Goal: Find specific page/section: Find specific page/section

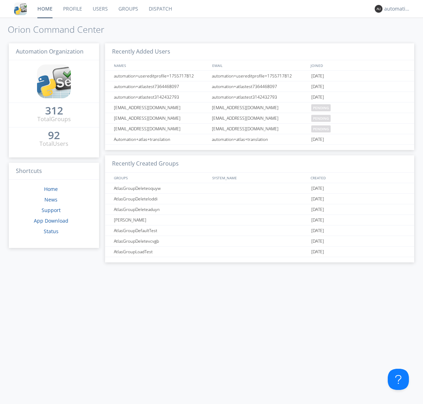
click at [160, 9] on link "Dispatch" at bounding box center [160, 9] width 34 height 18
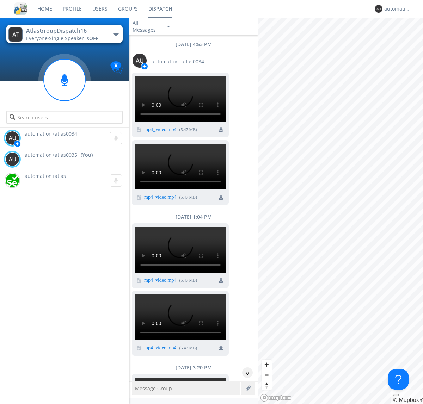
scroll to position [227, 0]
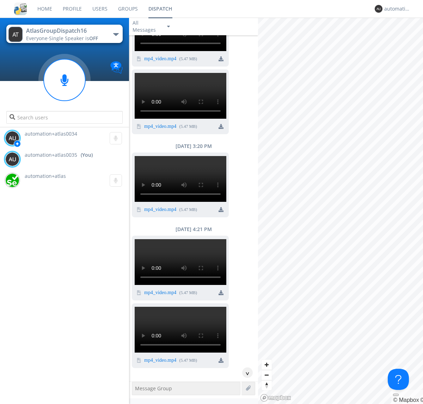
click at [116, 34] on div "button" at bounding box center [116, 34] width 6 height 3
click at [0, 0] on span "AtlasGroupDispatch17" at bounding box center [0, 0] width 0 height 0
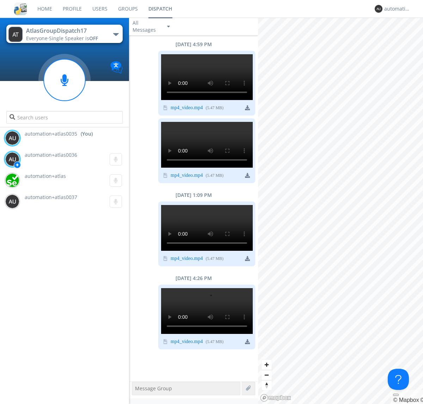
scroll to position [439, 0]
click at [395, 9] on div "automation+atlas0035" at bounding box center [397, 8] width 26 height 7
